Goal: Task Accomplishment & Management: Manage account settings

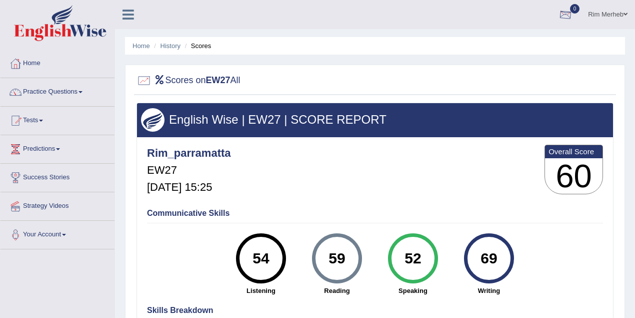
click at [610, 15] on link "Rim Merheb" at bounding box center [608, 13] width 55 height 26
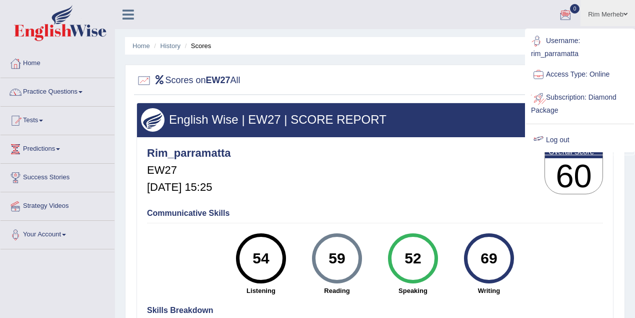
click at [564, 142] on link "Log out" at bounding box center [580, 140] width 108 height 23
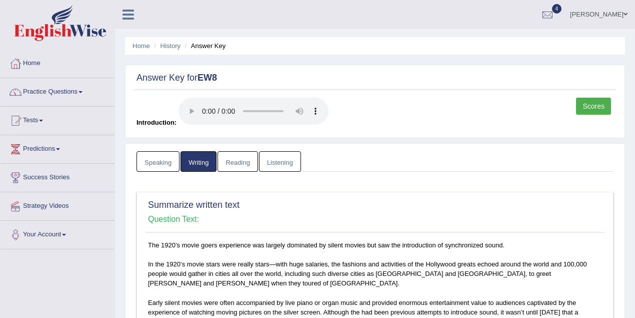
click at [617, 13] on link "Shoeb" at bounding box center [599, 13] width 73 height 26
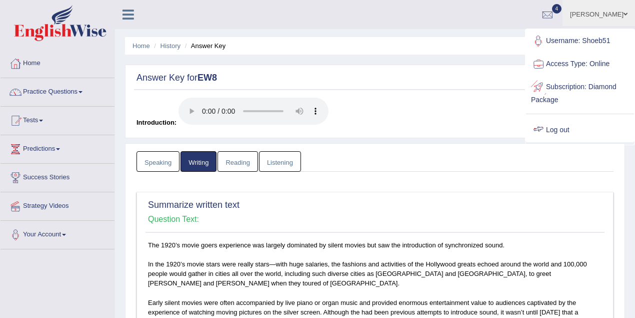
click at [570, 132] on link "Log out" at bounding box center [580, 130] width 108 height 23
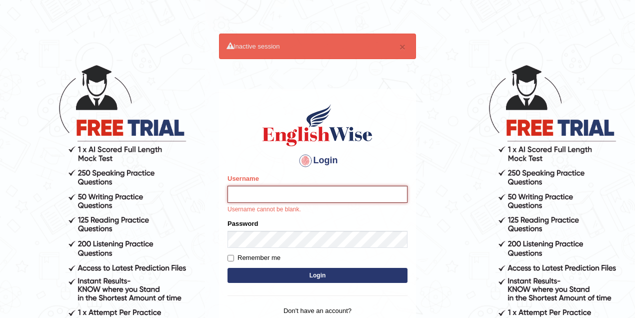
type input "drashti_parramatta"
